Goal: Find specific page/section: Find specific page/section

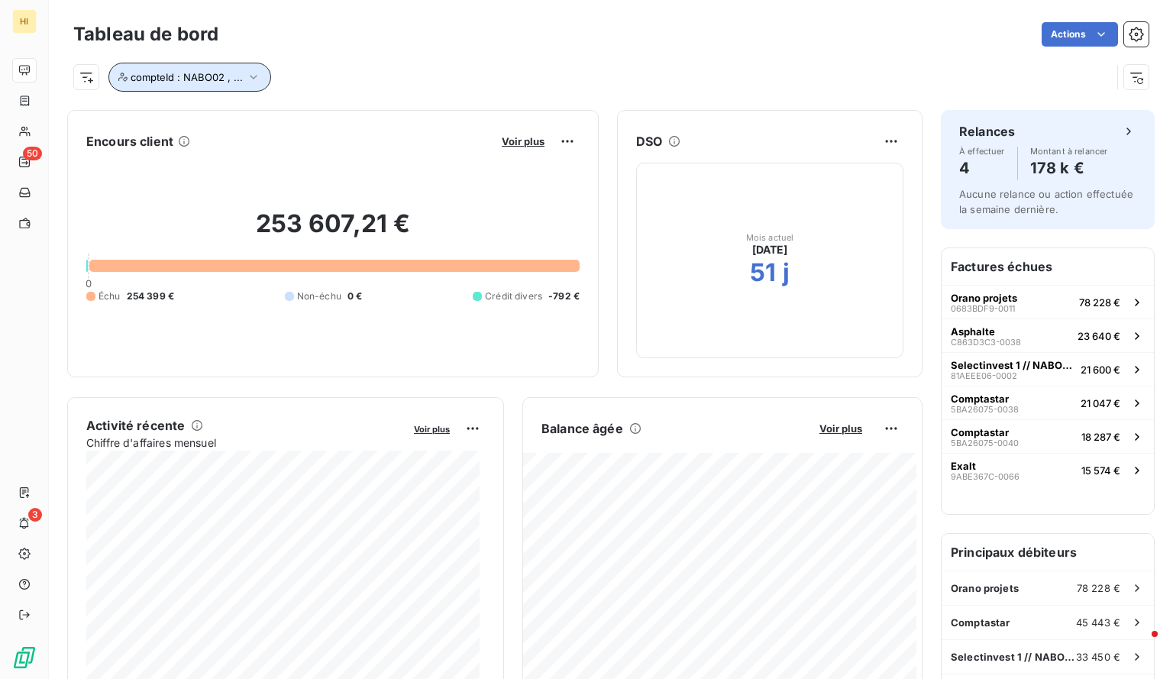
click at [261, 79] on button "compteId : NABO02 , ..." at bounding box center [189, 77] width 163 height 29
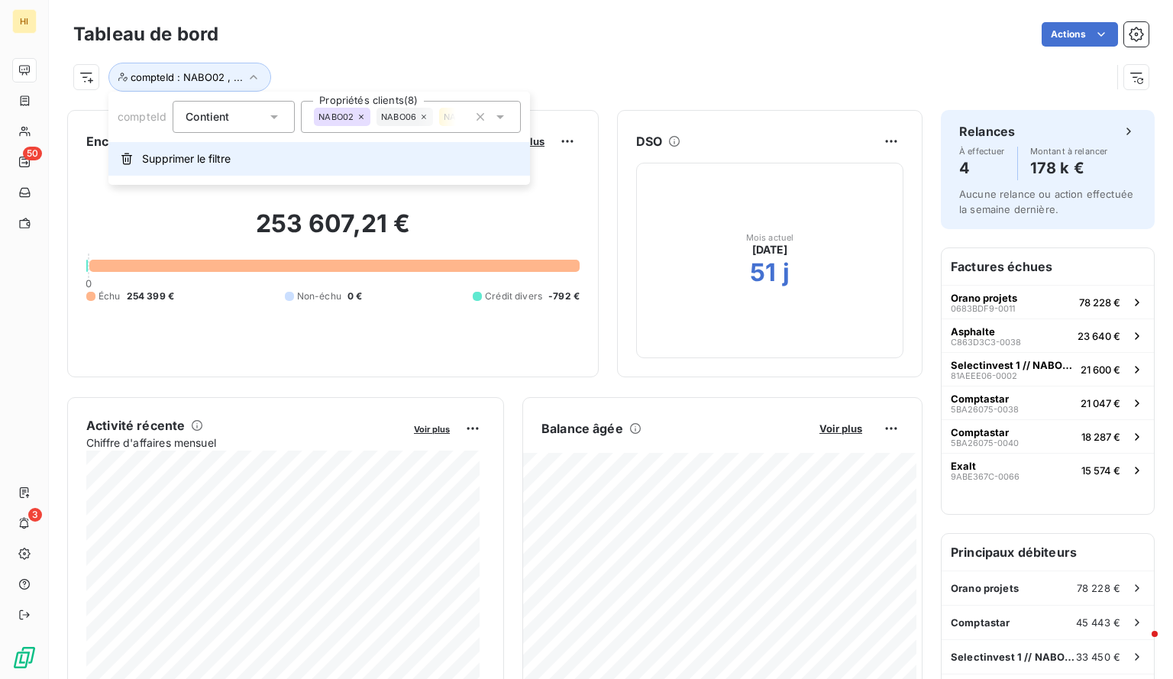
click at [209, 161] on span "Supprimer le filtre" at bounding box center [186, 158] width 89 height 15
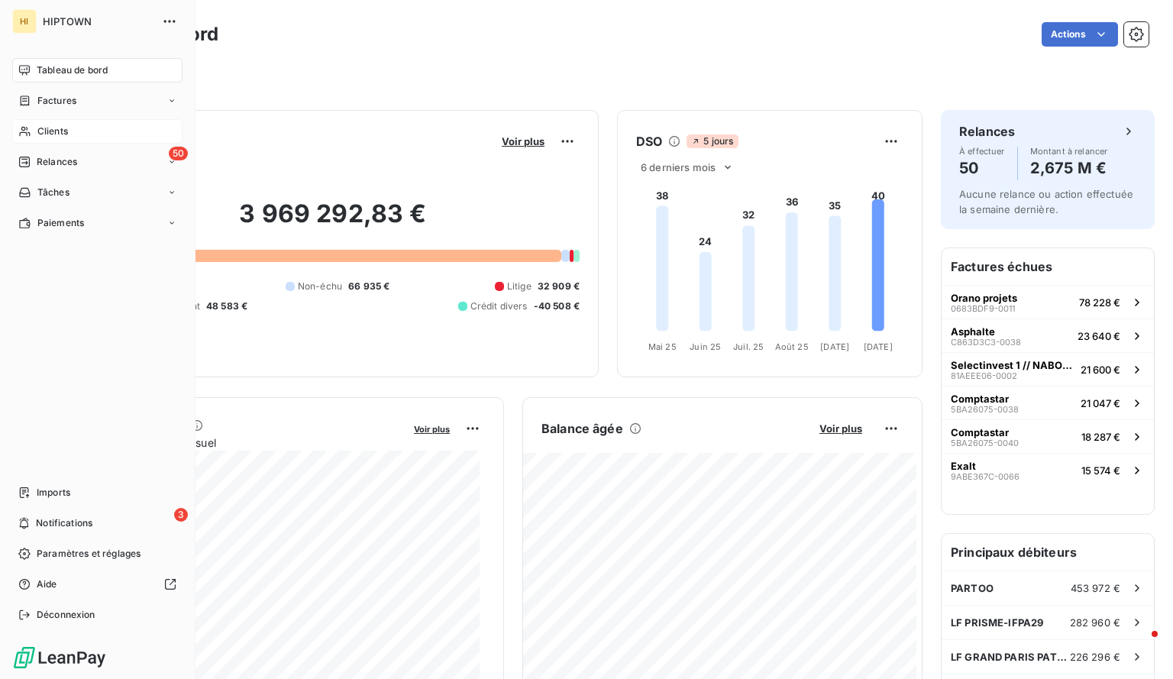
click at [52, 131] on span "Clients" at bounding box center [52, 131] width 31 height 14
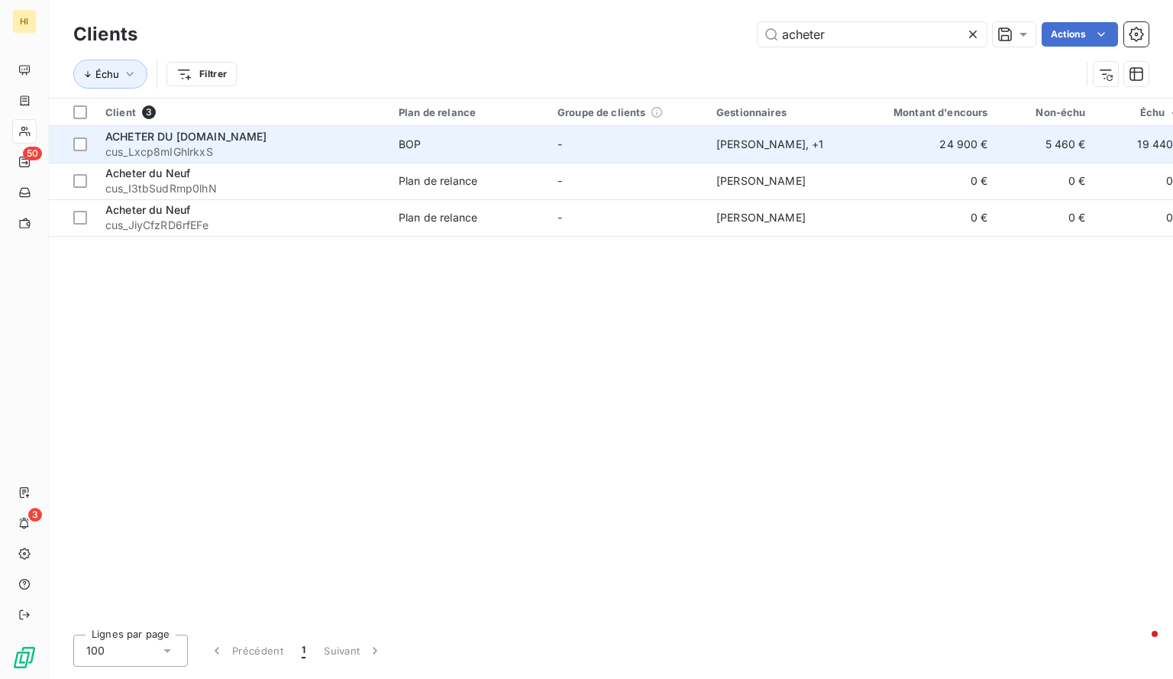
type input "acheter"
click at [279, 140] on div "ACHETER DU NEUF.COM" at bounding box center [242, 136] width 275 height 15
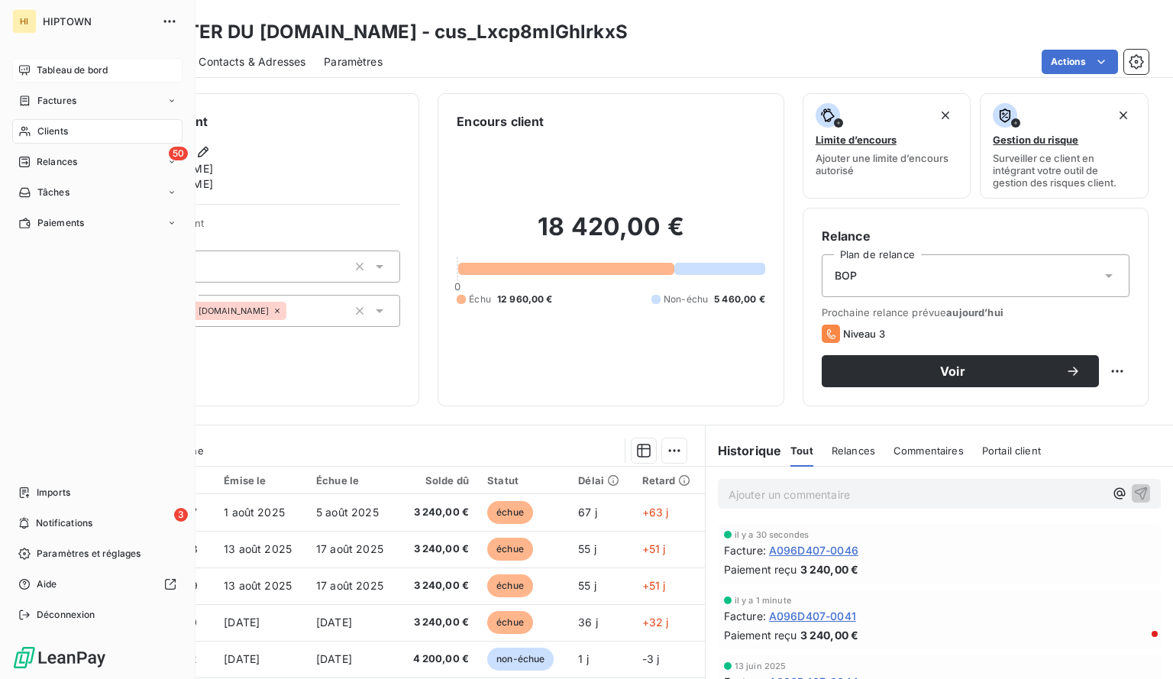
click at [74, 69] on span "Tableau de bord" at bounding box center [72, 70] width 71 height 14
